Goal: Complete application form

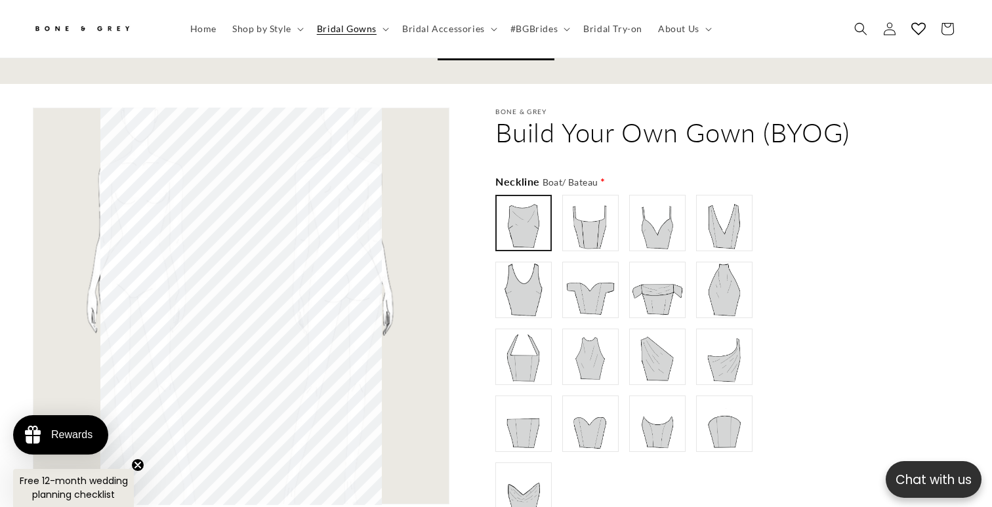
scroll to position [763, 0]
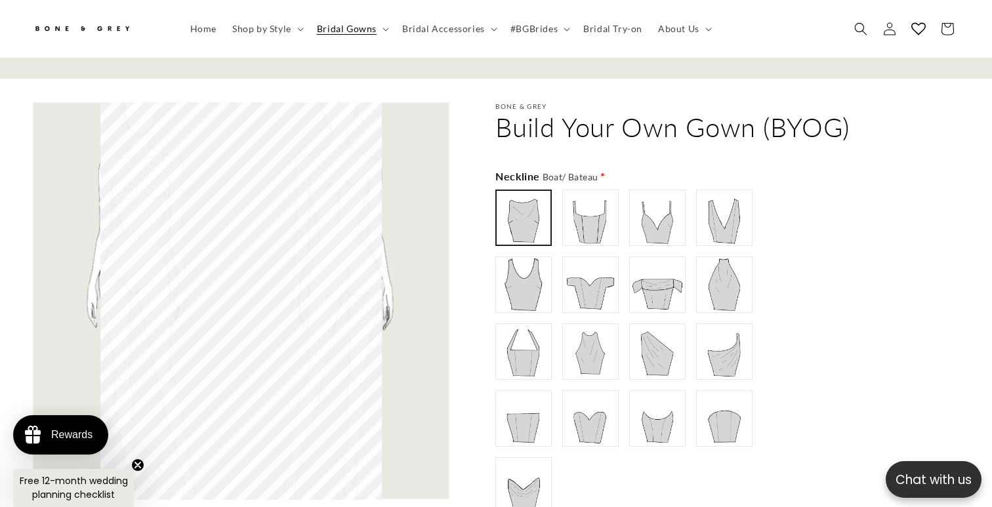
click at [589, 206] on img at bounding box center [590, 218] width 52 height 52
click at [531, 206] on img at bounding box center [523, 218] width 52 height 52
click at [648, 201] on img at bounding box center [657, 218] width 52 height 52
click at [725, 194] on img at bounding box center [724, 218] width 52 height 52
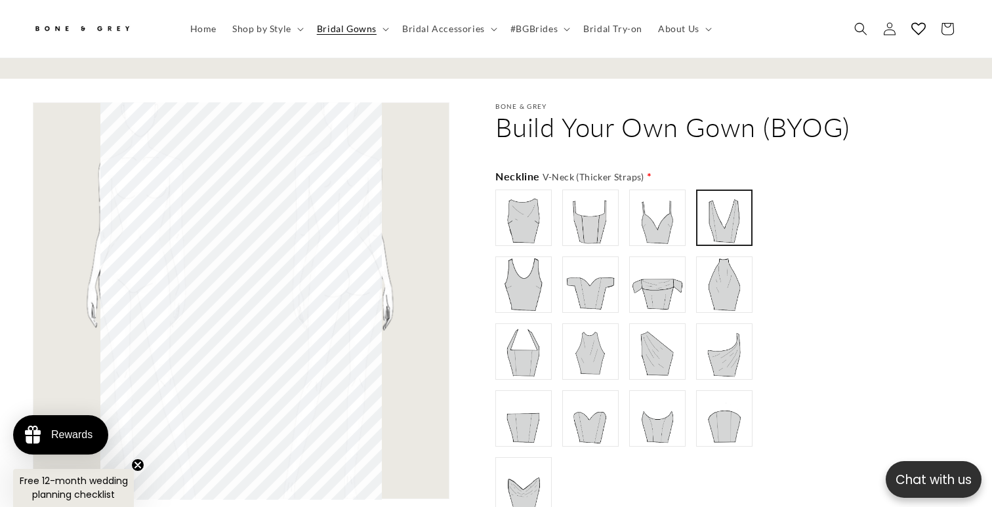
scroll to position [789, 0]
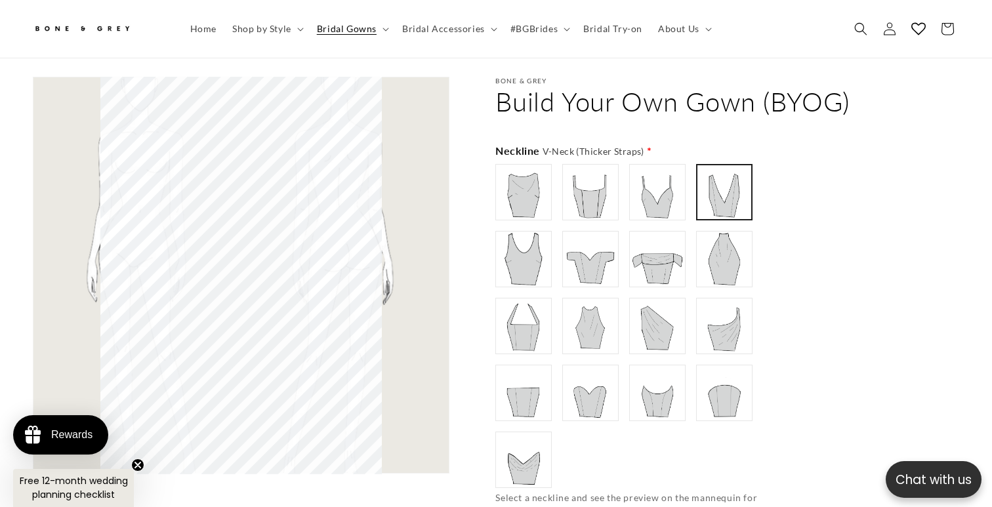
click at [720, 233] on img at bounding box center [724, 259] width 52 height 52
click at [647, 246] on img at bounding box center [657, 259] width 52 height 52
click at [573, 249] on img at bounding box center [590, 259] width 52 height 52
click at [527, 245] on img at bounding box center [523, 259] width 52 height 52
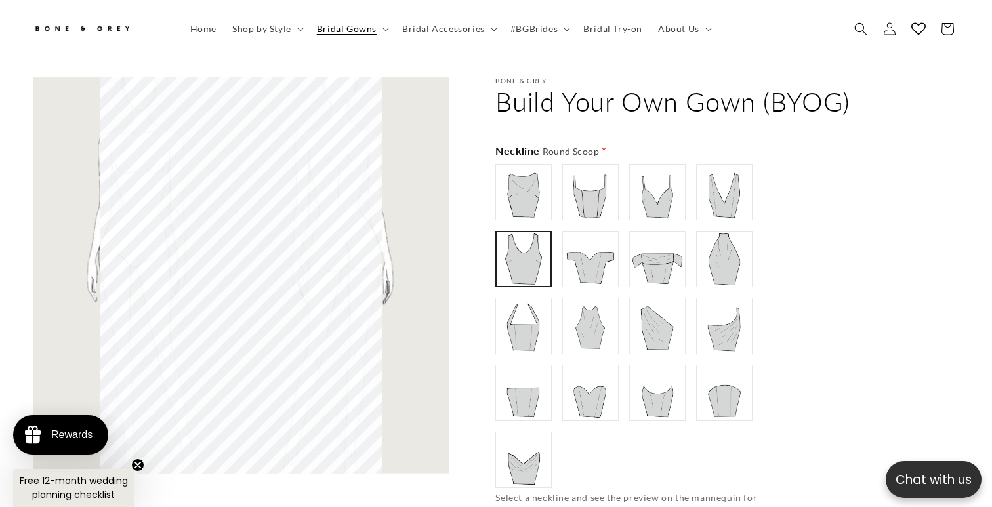
click at [515, 303] on img at bounding box center [523, 326] width 52 height 52
click at [577, 300] on img at bounding box center [590, 326] width 52 height 52
click at [653, 303] on img at bounding box center [657, 326] width 52 height 52
click at [732, 305] on img at bounding box center [724, 326] width 52 height 52
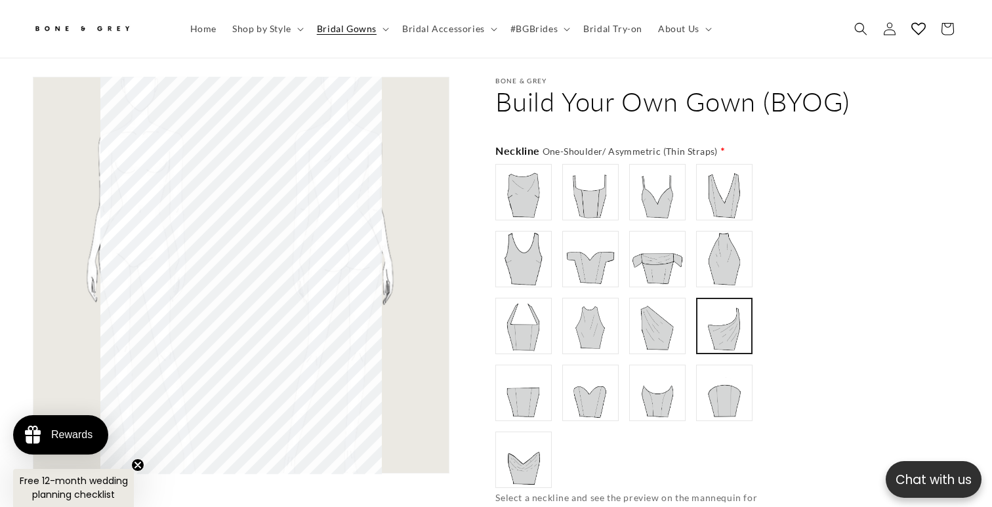
click at [736, 367] on img at bounding box center [724, 393] width 52 height 52
click at [660, 369] on img at bounding box center [657, 393] width 52 height 52
click at [617, 373] on label at bounding box center [590, 393] width 56 height 56
click at [538, 379] on img at bounding box center [523, 393] width 52 height 52
type input "**********"
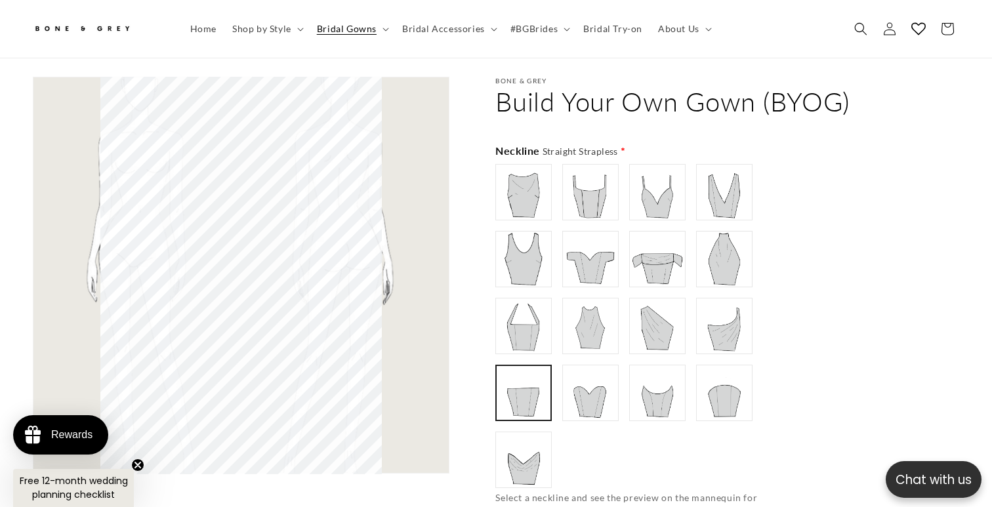
click at [525, 440] on img at bounding box center [523, 460] width 52 height 52
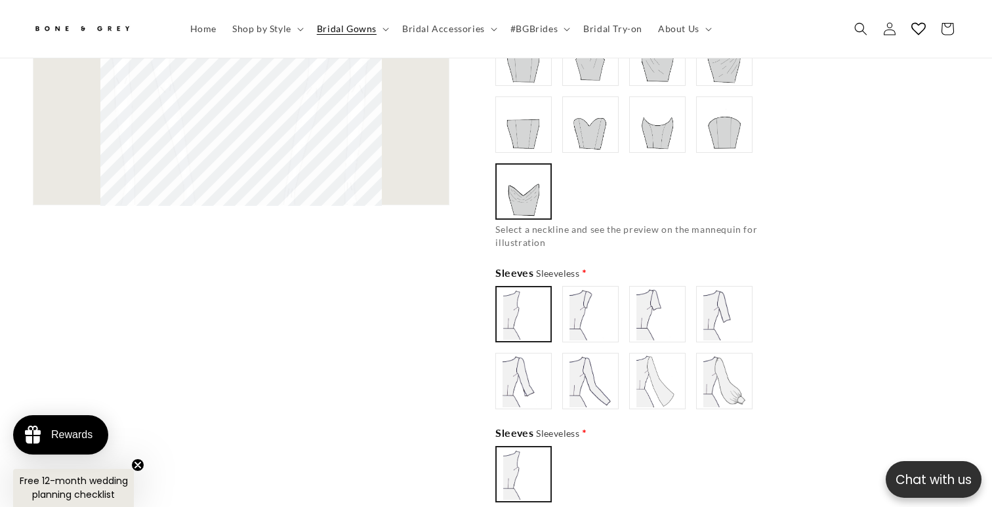
scroll to position [1114, 0]
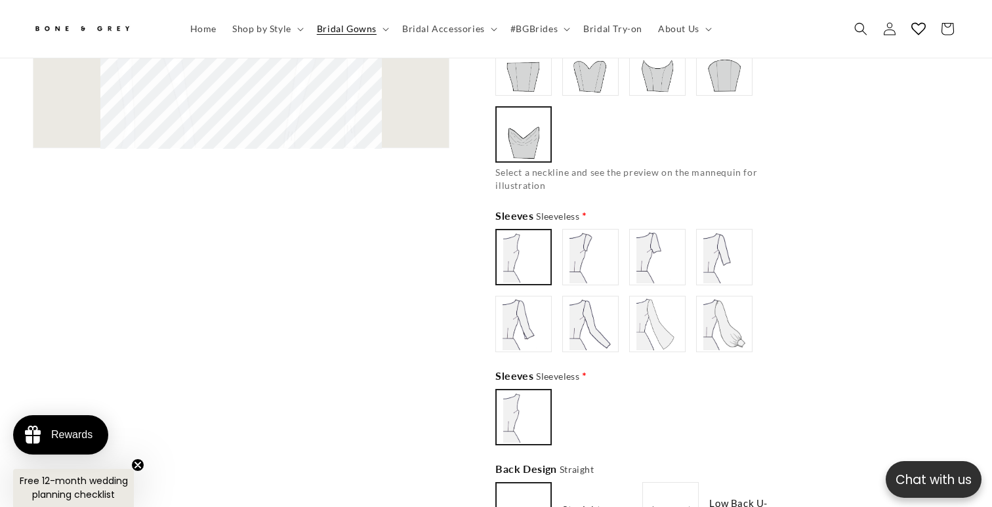
click at [530, 248] on img at bounding box center [523, 257] width 51 height 51
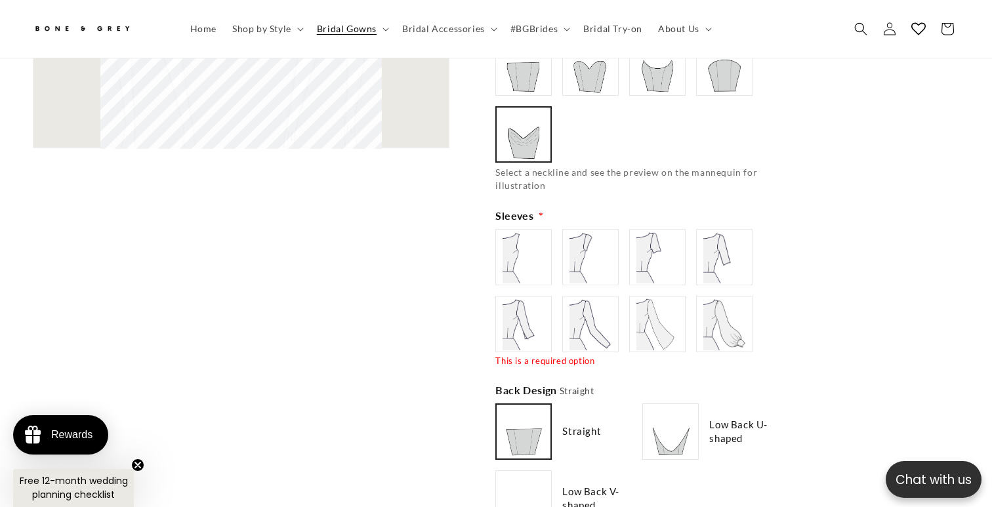
click at [516, 242] on img at bounding box center [523, 257] width 52 height 52
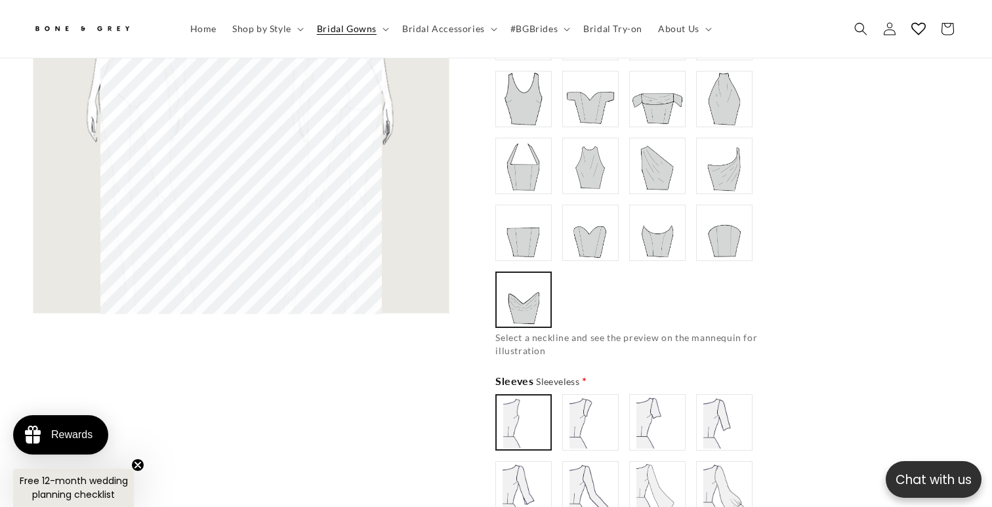
scroll to position [1002, 0]
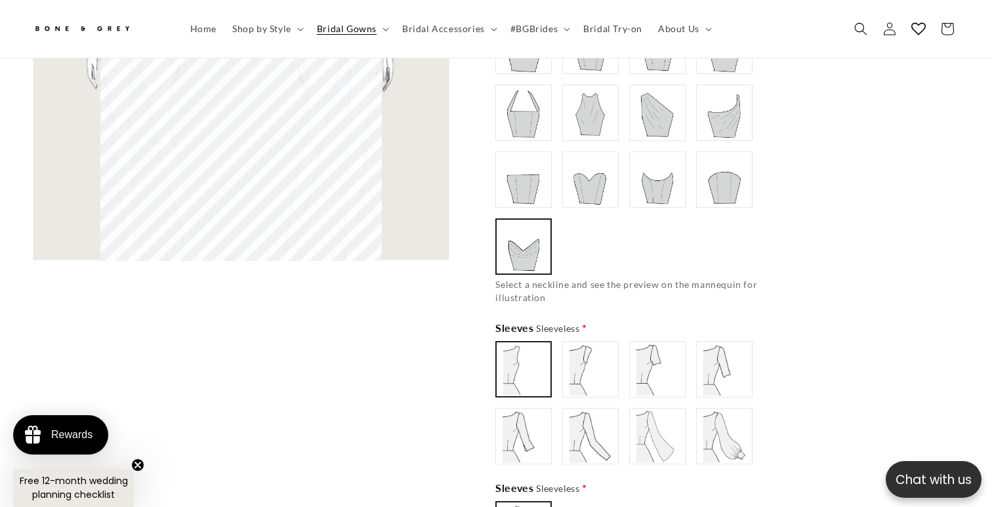
click at [592, 360] on img at bounding box center [590, 369] width 52 height 52
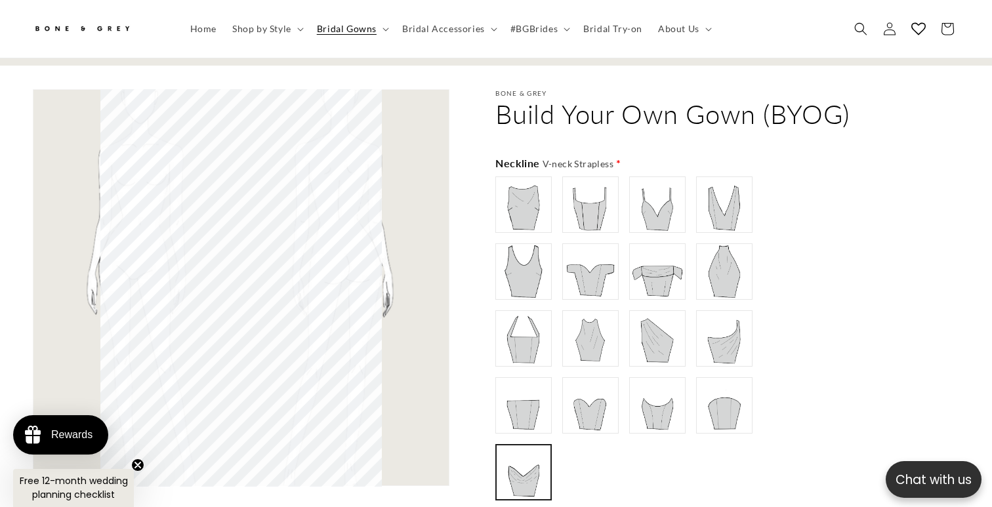
scroll to position [0, 675]
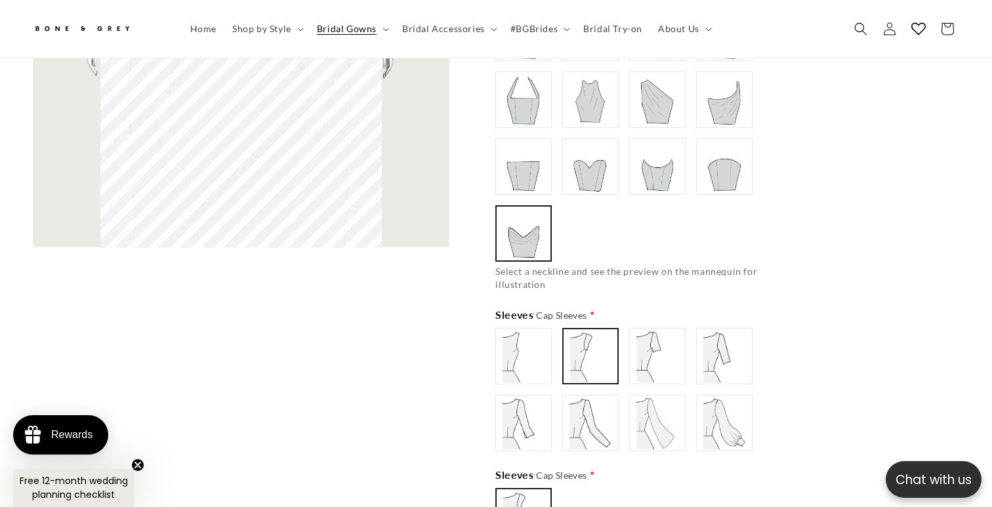
click at [655, 330] on img at bounding box center [657, 356] width 52 height 52
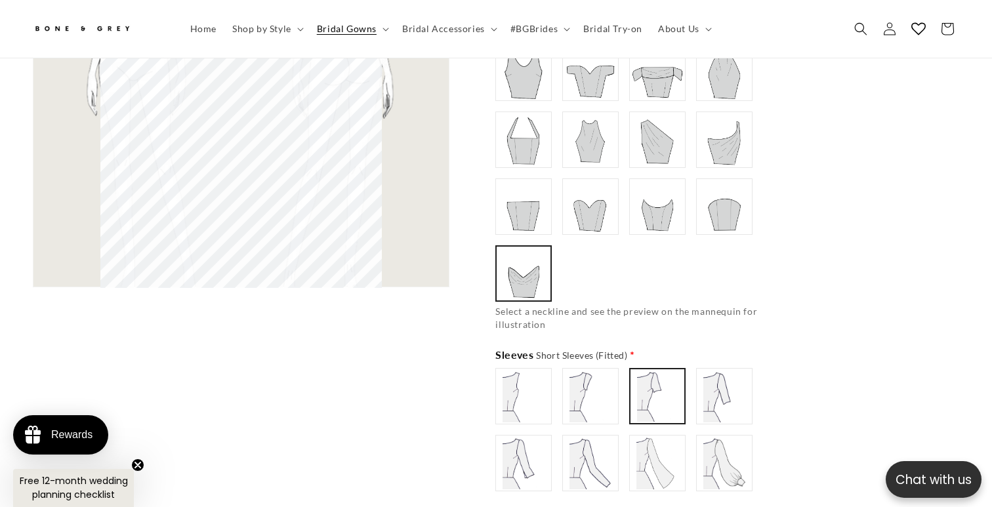
type input "**********"
click at [719, 392] on img at bounding box center [724, 396] width 52 height 52
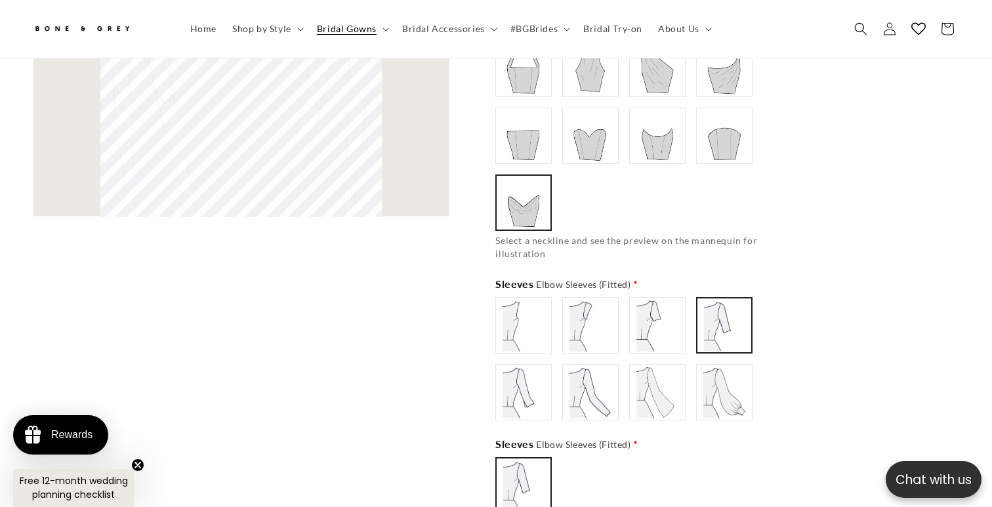
scroll to position [1283, 0]
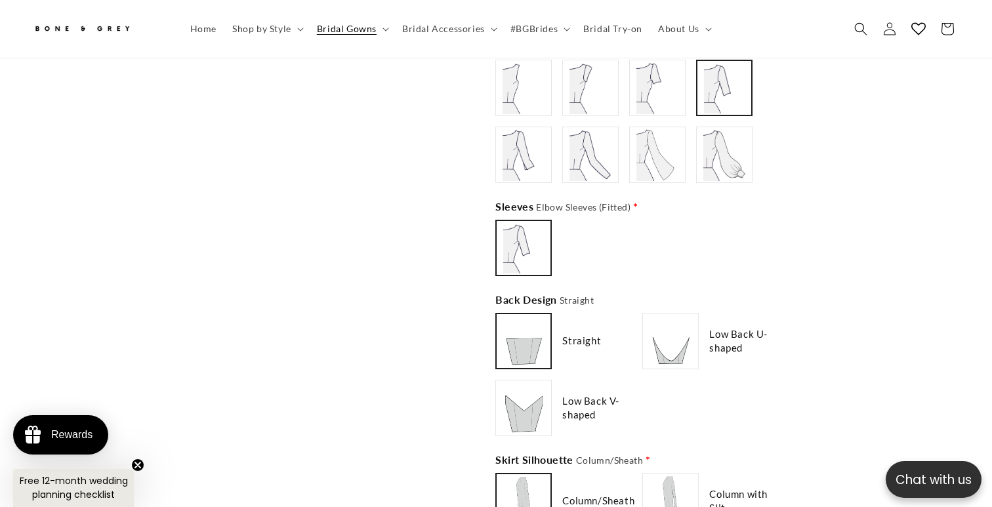
click at [531, 316] on img at bounding box center [523, 341] width 51 height 51
click at [528, 324] on img at bounding box center [523, 341] width 52 height 52
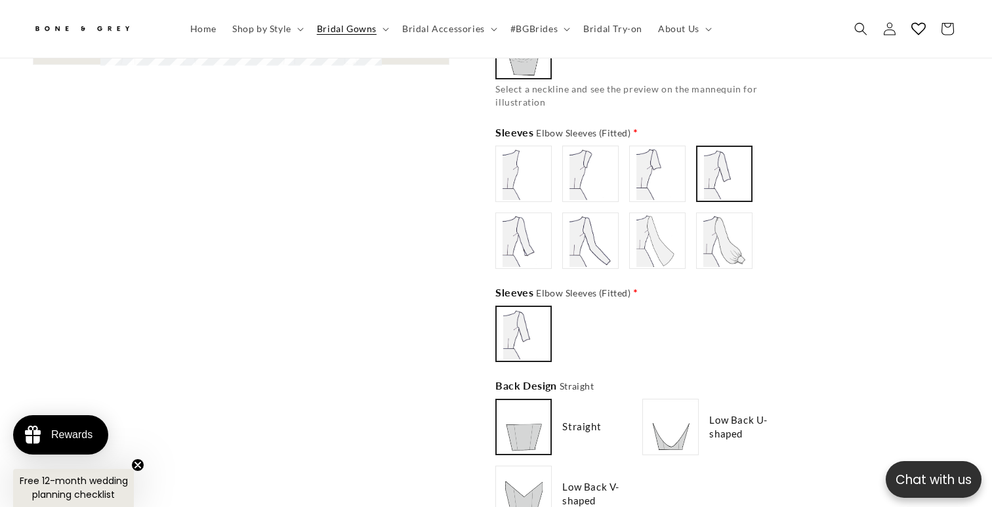
scroll to position [1310, 0]
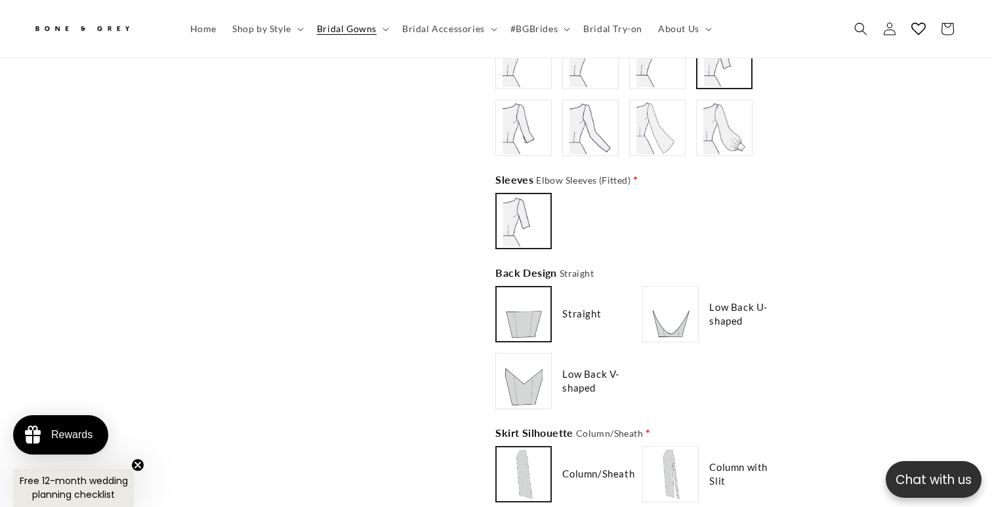
click at [531, 374] on img at bounding box center [523, 381] width 52 height 52
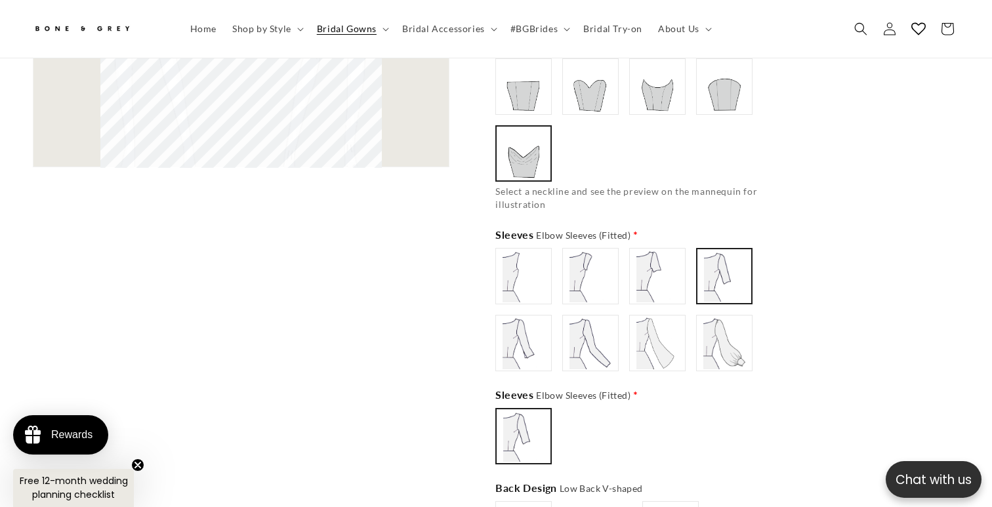
scroll to position [1226, 0]
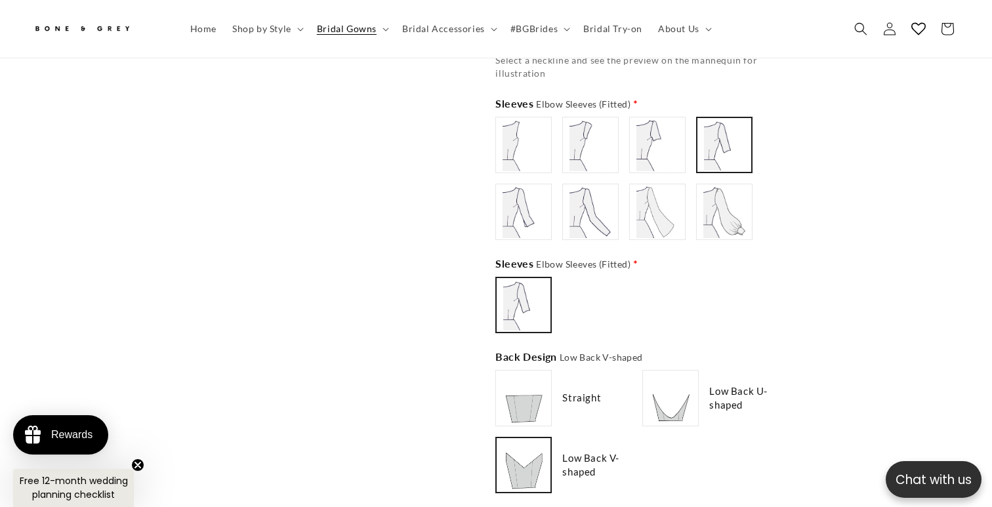
type input "********"
click at [531, 374] on img at bounding box center [523, 398] width 52 height 52
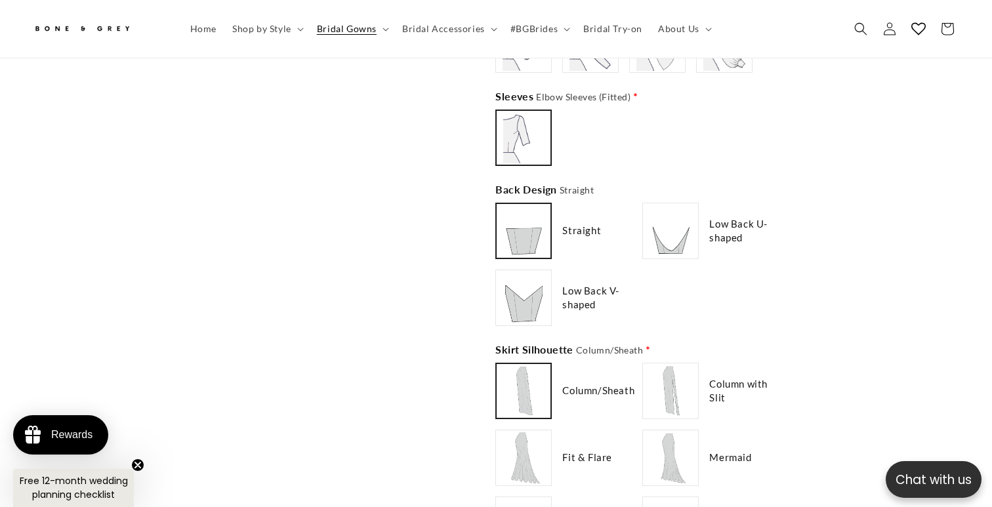
scroll to position [0, 675]
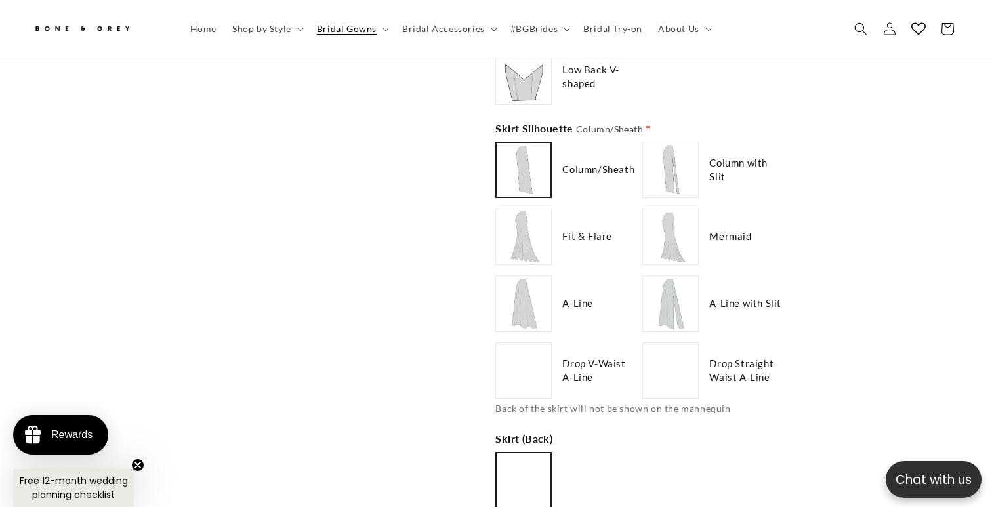
click at [520, 237] on img at bounding box center [523, 237] width 52 height 52
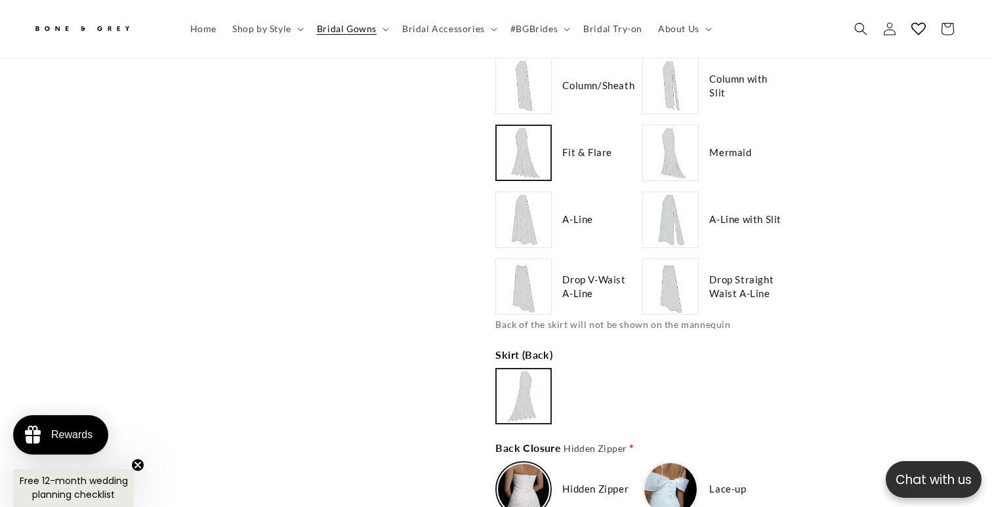
scroll to position [0, 0]
type input "**********"
click at [524, 274] on img at bounding box center [523, 286] width 52 height 52
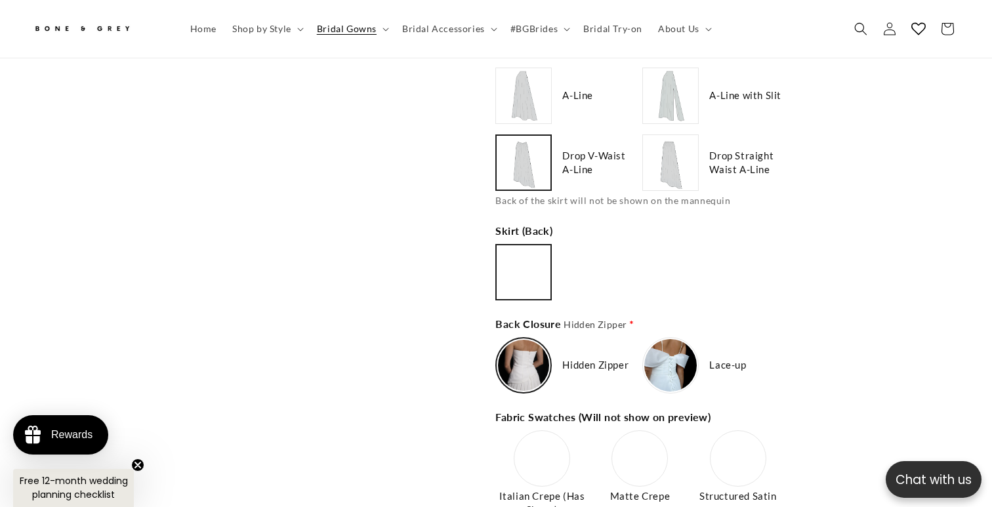
scroll to position [1848, 0]
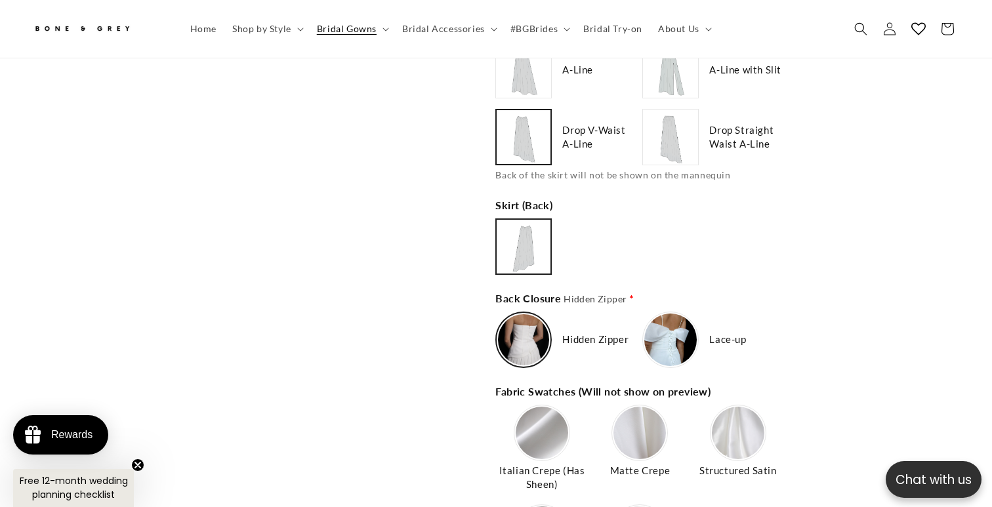
click at [530, 320] on img at bounding box center [523, 339] width 51 height 51
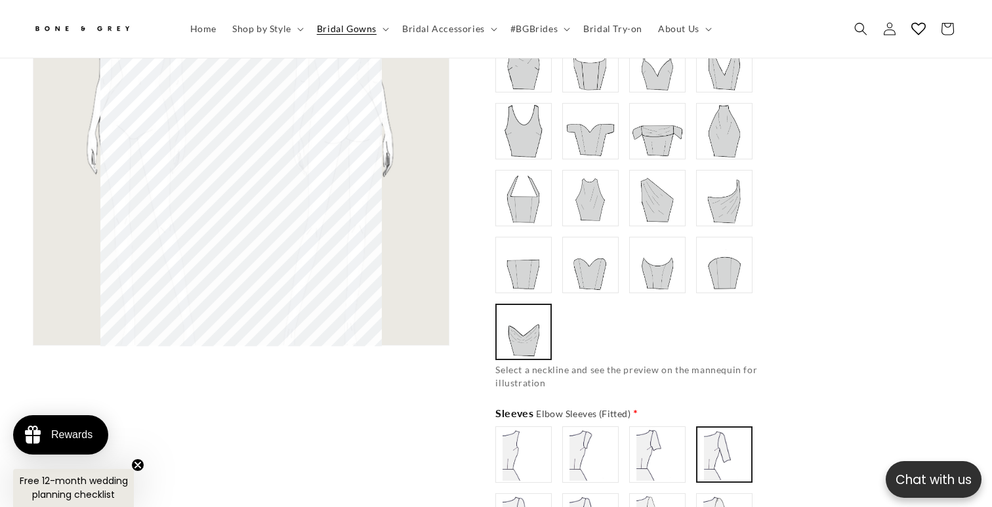
scroll to position [0, 0]
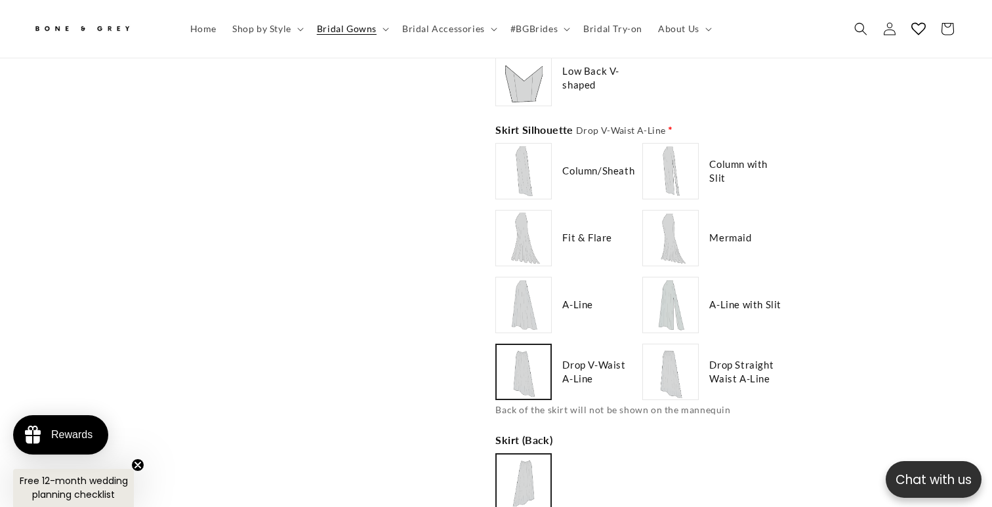
type input "**********"
click at [663, 351] on img at bounding box center [670, 372] width 52 height 52
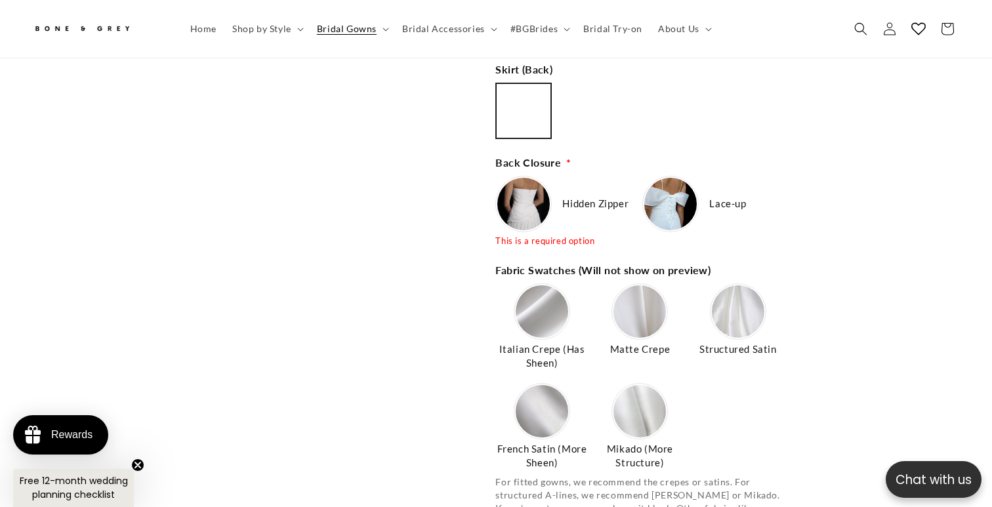
type input "*******"
click at [673, 179] on img at bounding box center [670, 204] width 52 height 52
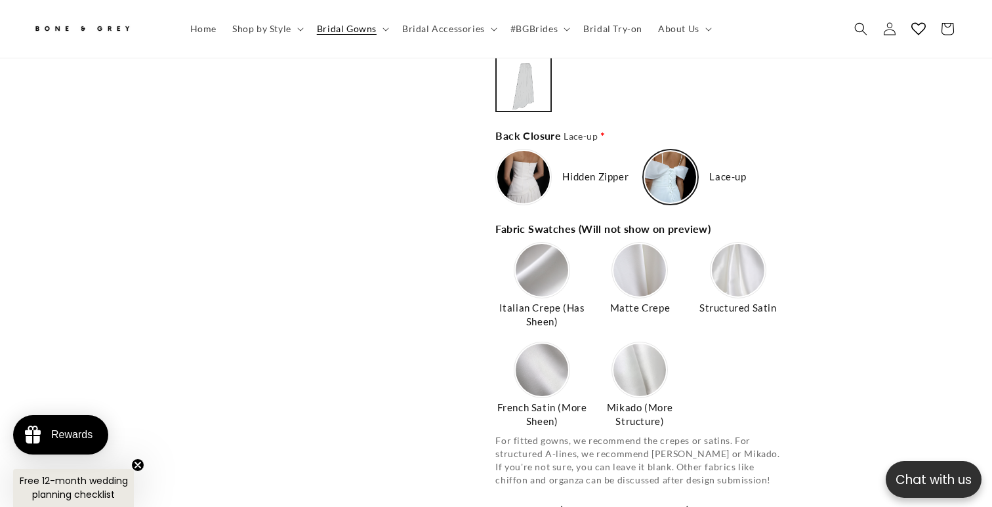
type input "**********"
click at [544, 257] on img at bounding box center [542, 270] width 52 height 52
